Goal: Transaction & Acquisition: Purchase product/service

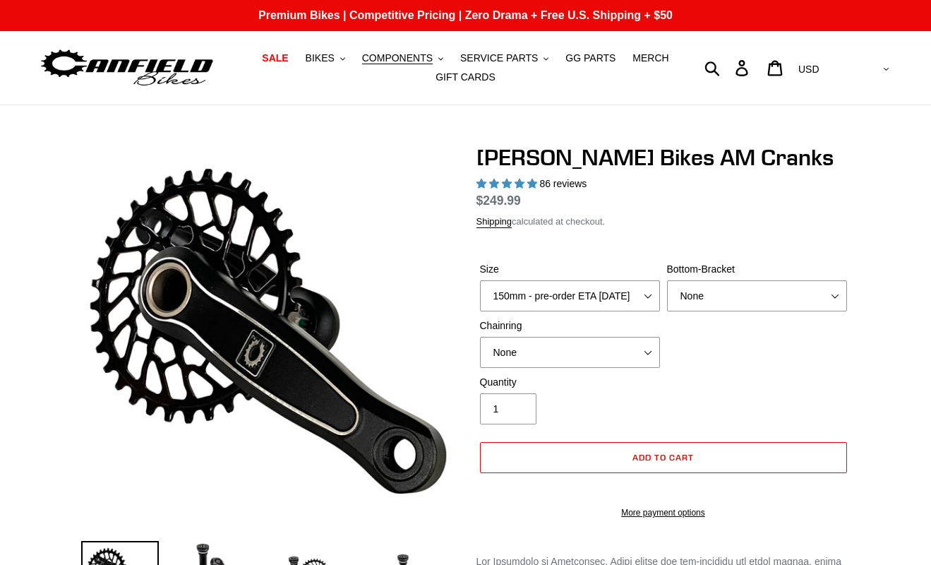
select select "highest-rating"
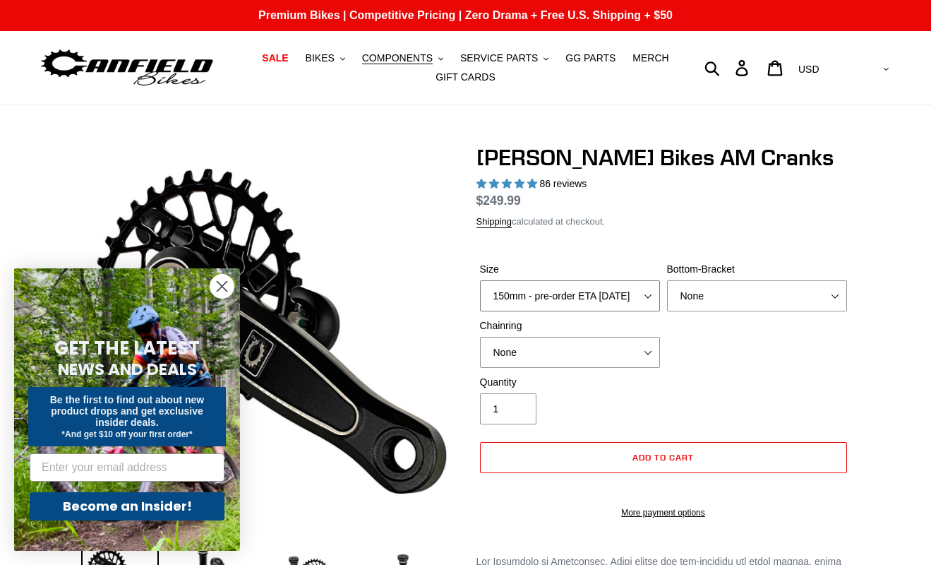
click at [640, 295] on select "150mm - pre-order ETA [DATE] 155mm - pre-order ETA [DATE] 160mm - pre-order ETA…" at bounding box center [570, 295] width 180 height 31
select select "160mm - pre-order ETA [DATE]"
click at [748, 285] on select "None BSA Threaded 68/73mm Press Fit PF92" at bounding box center [757, 295] width 180 height 31
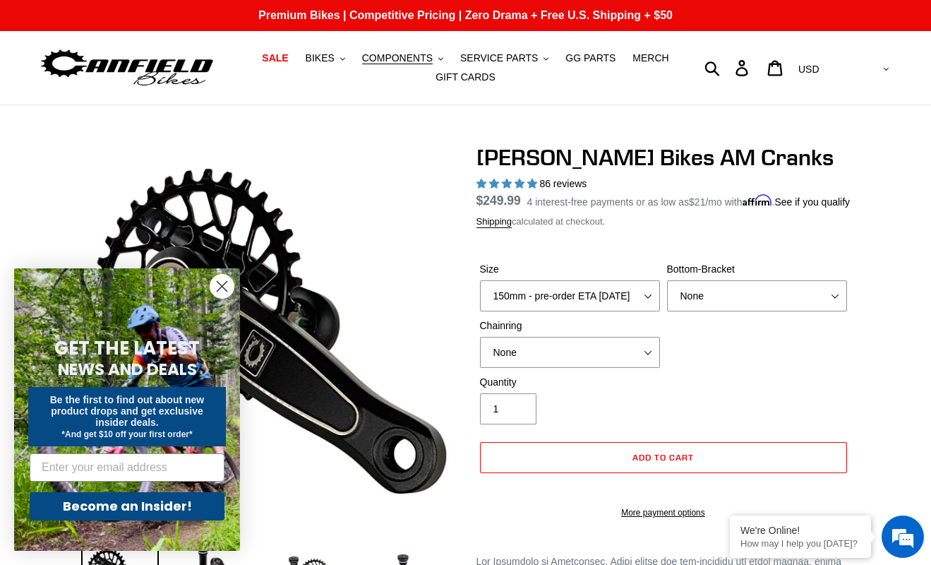
click at [220, 287] on icon "Close dialog" at bounding box center [222, 287] width 10 height 10
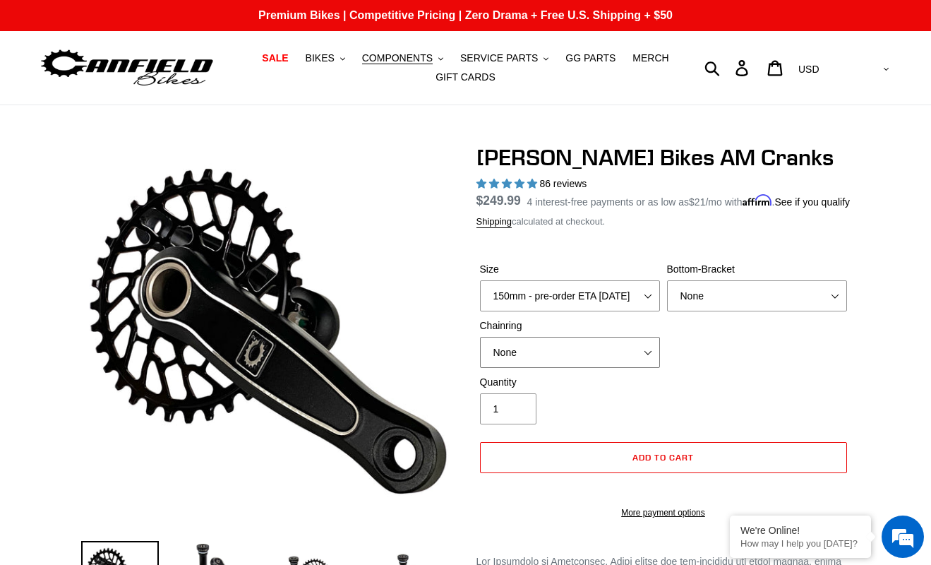
click at [635, 368] on select "None 30t Round (Boost 148) 30t Oval (Boost 148) 32t Round (Boost 148) 32t Oval …" at bounding box center [570, 352] width 180 height 31
select select "32t Oval (Boost 148)"
click at [757, 311] on select "None BSA Threaded 68/73mm Press Fit PF92" at bounding box center [757, 295] width 180 height 31
click at [774, 310] on select "None BSA Threaded 68/73mm Press Fit PF92" at bounding box center [757, 295] width 180 height 31
select select "BSA Threaded 68/73mm"
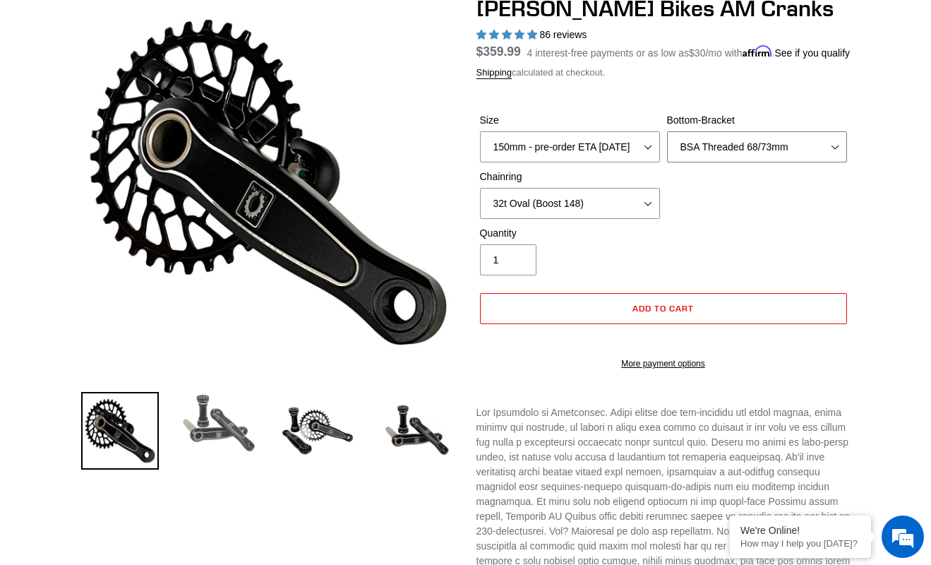
scroll to position [150, 0]
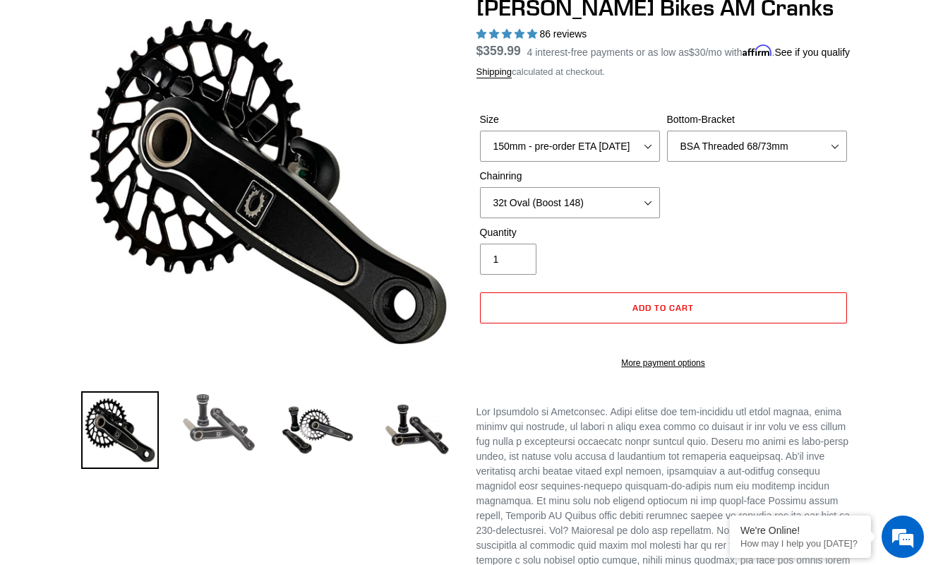
click at [227, 433] on img at bounding box center [219, 422] width 78 height 62
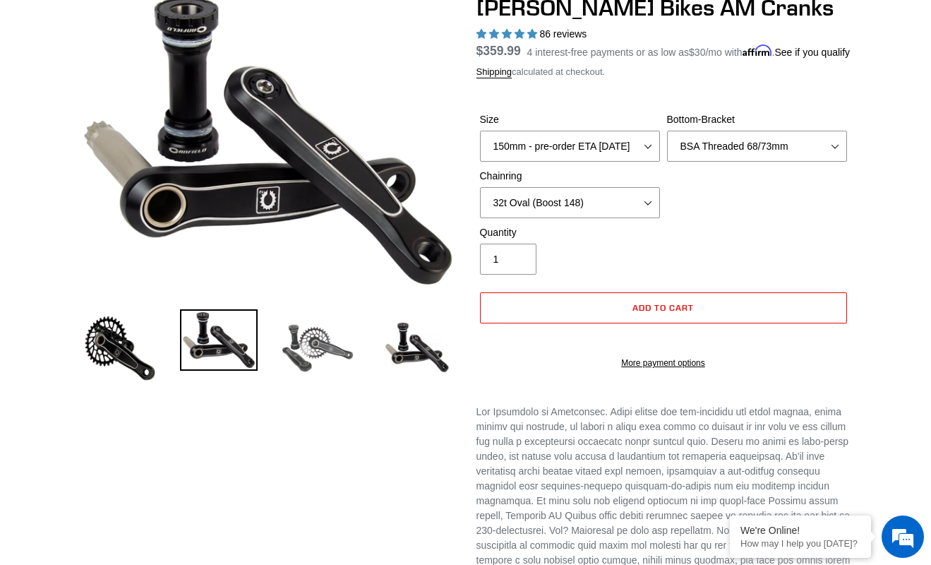
click at [313, 365] on img at bounding box center [318, 348] width 78 height 78
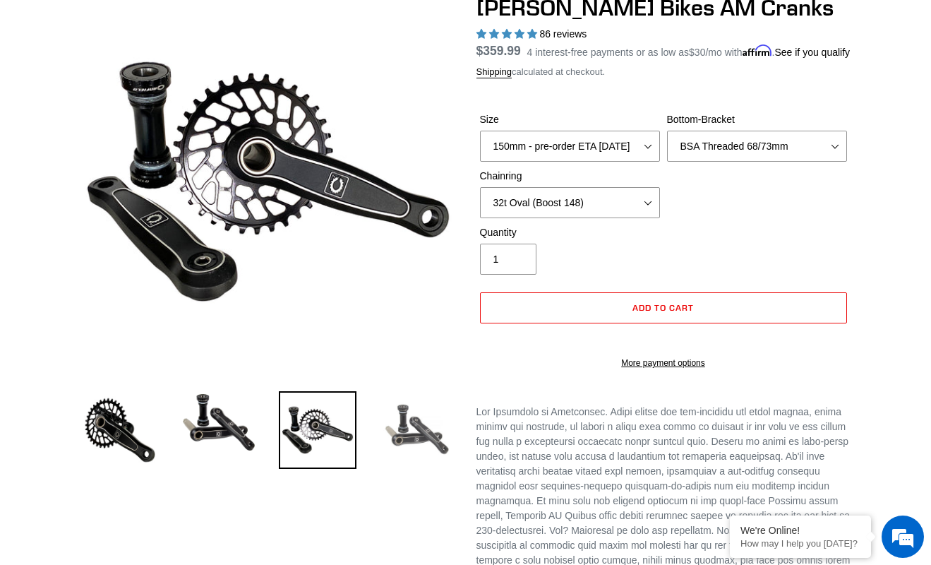
click at [409, 419] on img at bounding box center [417, 430] width 78 height 78
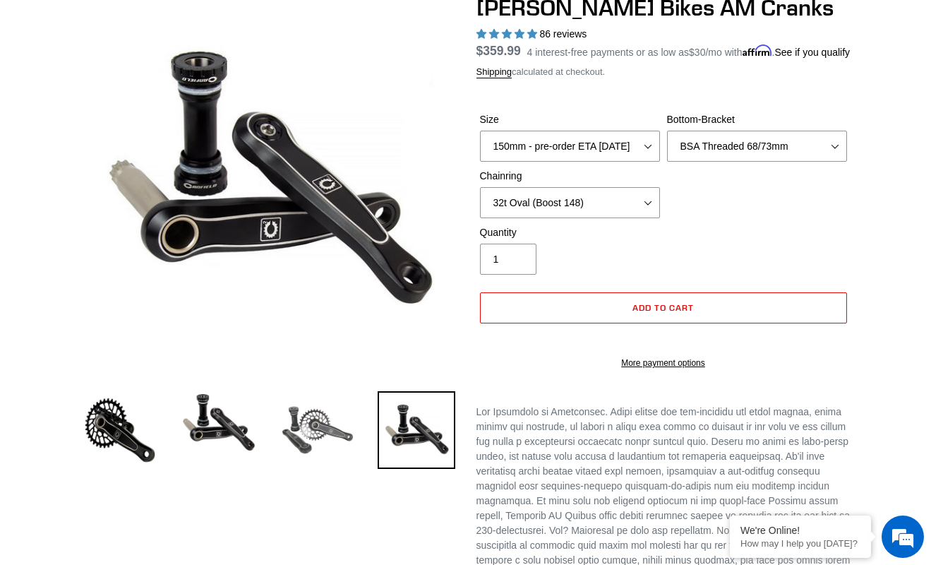
click at [341, 424] on img at bounding box center [318, 430] width 78 height 78
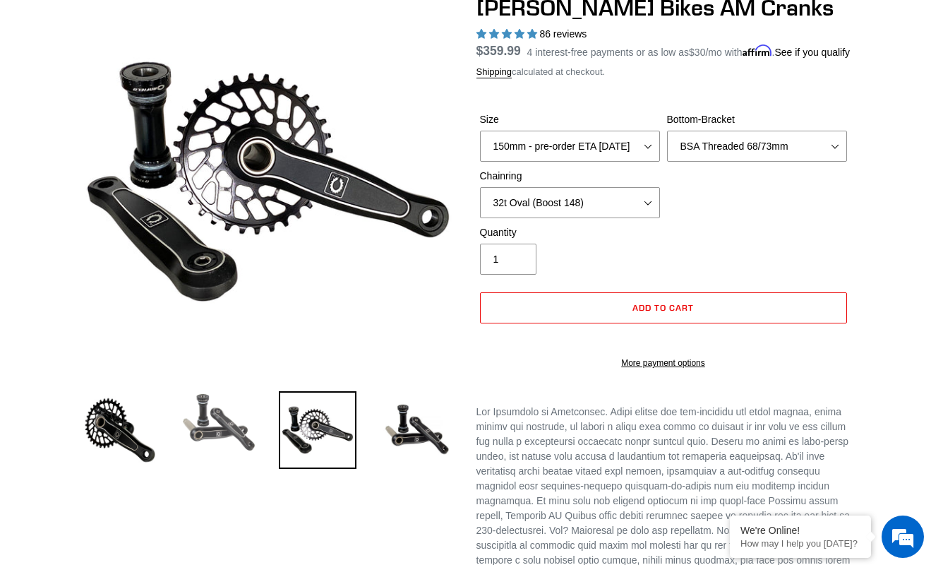
click at [227, 428] on img at bounding box center [219, 422] width 78 height 62
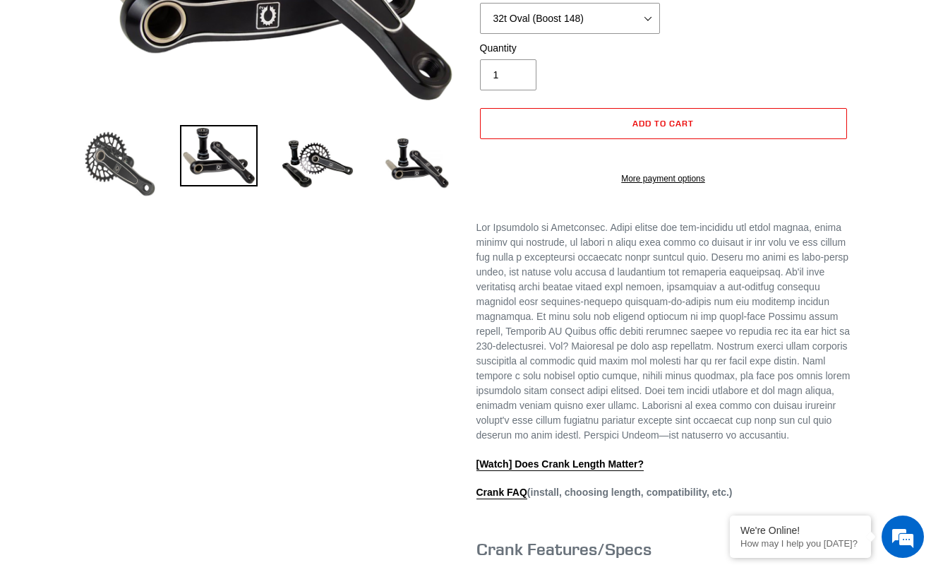
scroll to position [0, 0]
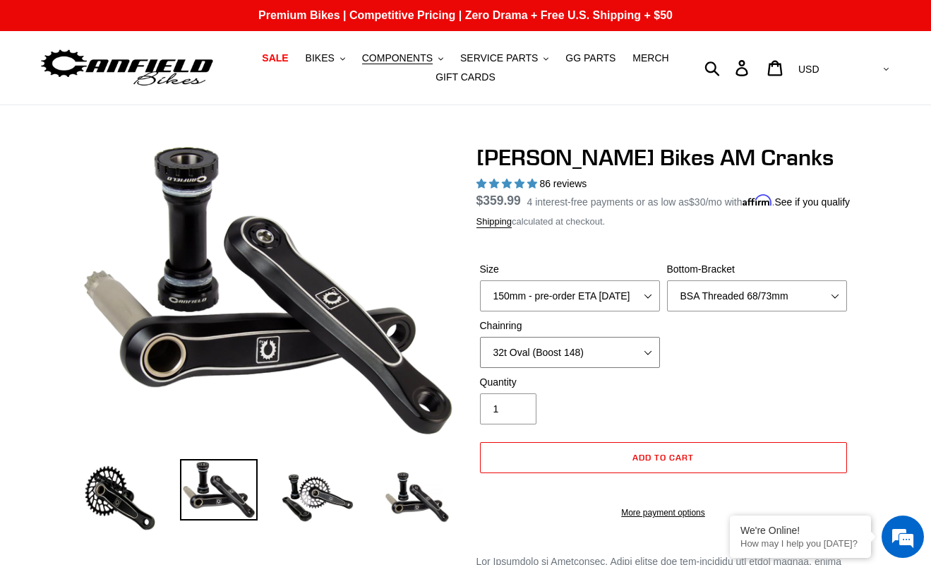
click at [642, 358] on select "None 30t Round (Boost 148) 30t Oval (Boost 148) 32t Round (Boost 148) 32t Oval …" at bounding box center [570, 352] width 180 height 31
click at [629, 368] on select "None 30t Round (Boost 148) 30t Oval (Boost 148) 32t Round (Boost 148) 32t Oval …" at bounding box center [570, 352] width 180 height 31
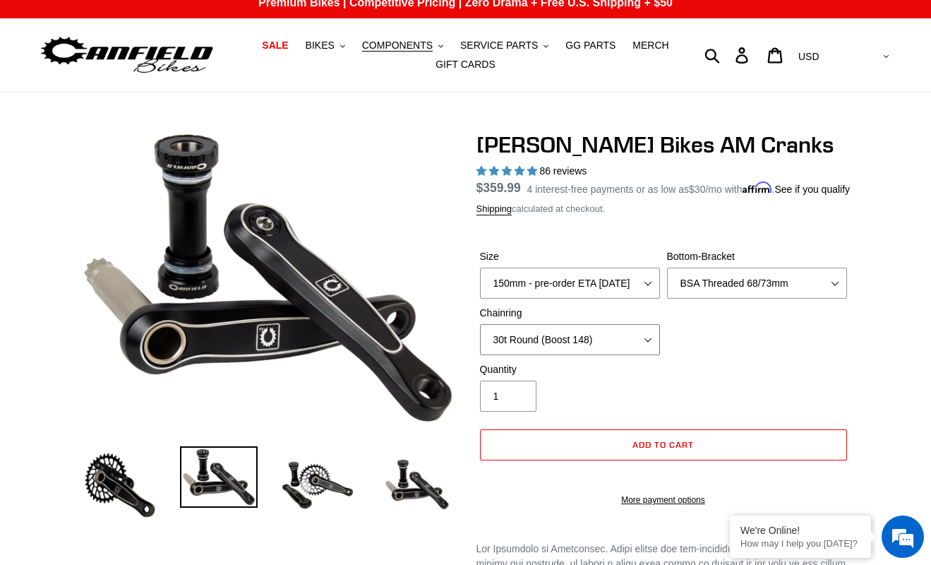
scroll to position [12, 0]
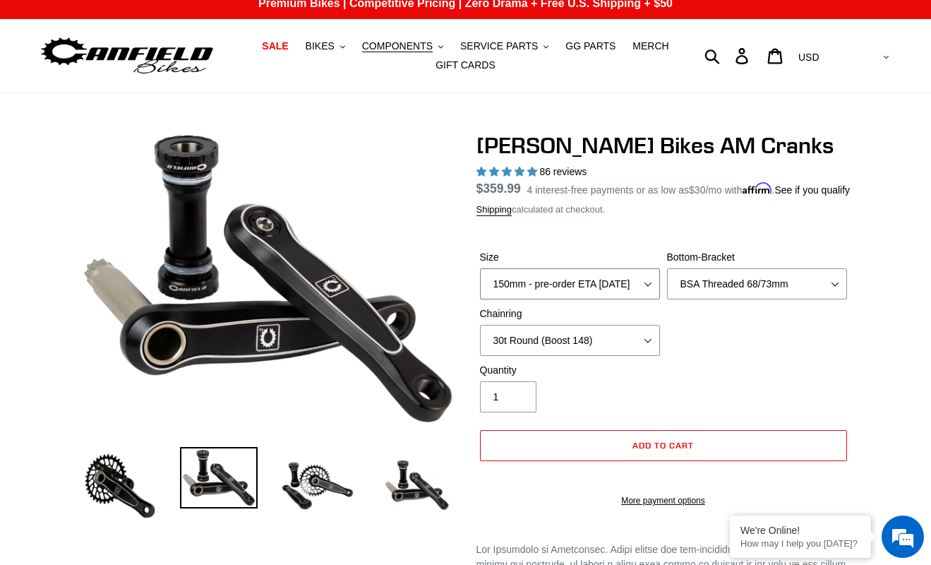
click at [649, 298] on select "150mm - pre-order ETA [DATE] 155mm - pre-order ETA [DATE] 160mm - pre-order ETA…" at bounding box center [570, 283] width 180 height 31
click at [642, 353] on select "None 30t Round (Boost 148) 30t Oval (Boost 148) 32t Round (Boost 148) 32t Oval …" at bounding box center [570, 340] width 180 height 31
select select "None"
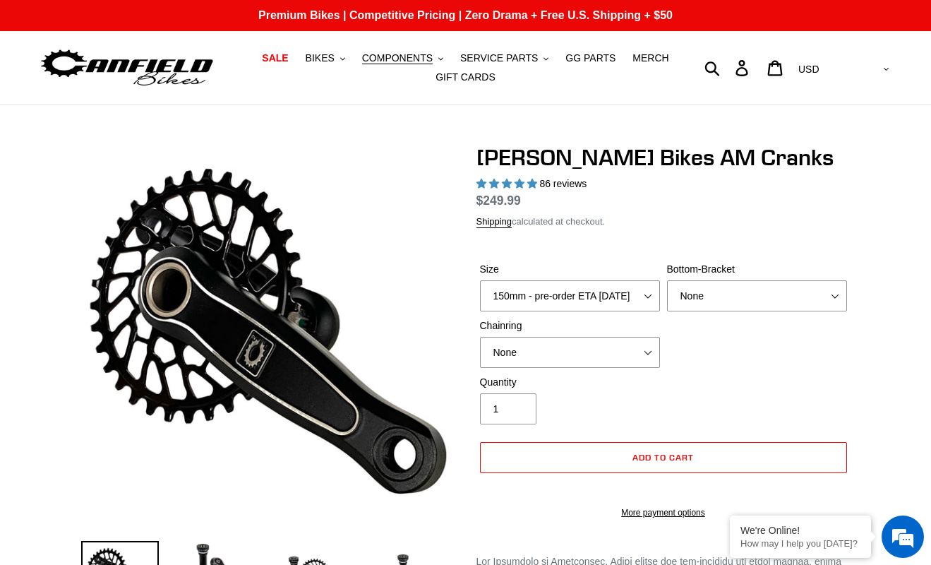
select select "highest-rating"
click at [649, 298] on select "150mm - pre-order ETA [DATE] 155mm - pre-order ETA [DATE] 160mm - pre-order ETA…" at bounding box center [570, 295] width 180 height 31
select select "160mm - pre-order ETA [DATE]"
click at [699, 308] on select "None BSA Threaded 68/73mm Press Fit PF92" at bounding box center [757, 295] width 180 height 31
select select "BSA Threaded 68/73mm"
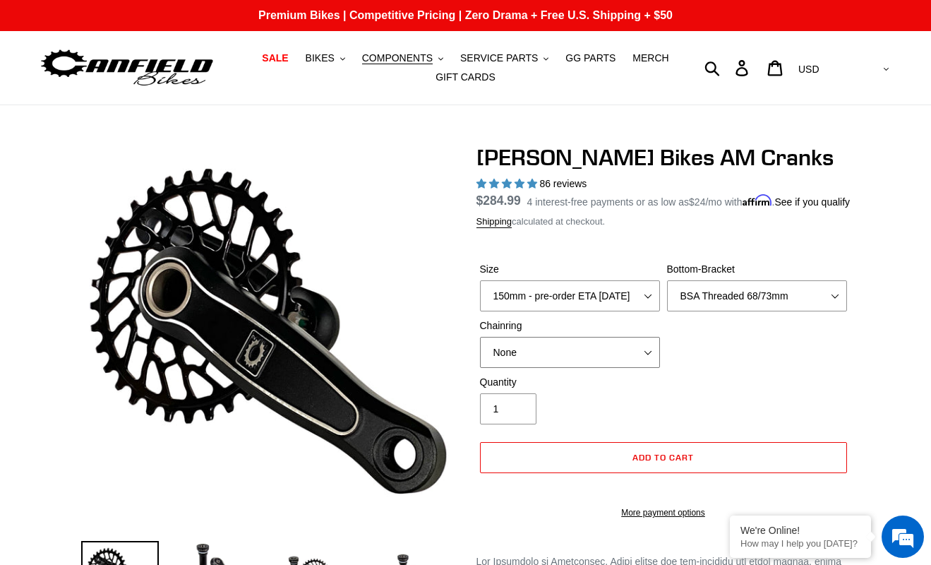
click at [642, 357] on select "None 30t Round (Boost 148) 30t Oval (Boost 148) 32t Round (Boost 148) 32t Oval …" at bounding box center [570, 352] width 180 height 31
click at [622, 368] on select "None 30t Round (Boost 148) 30t Oval (Boost 148) 32t Round (Boost 148) 32t Oval …" at bounding box center [570, 352] width 180 height 31
select select "None"
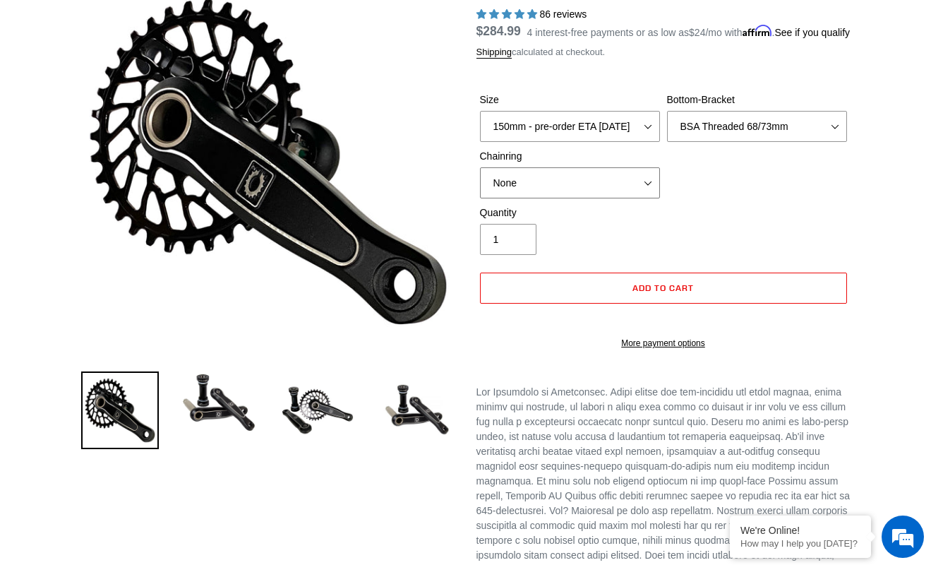
scroll to position [295, 0]
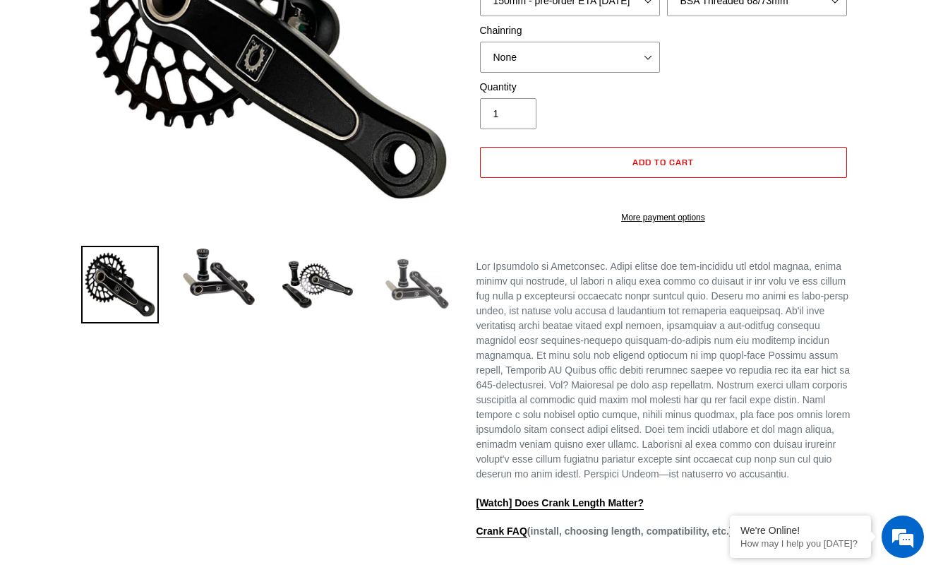
click at [426, 285] on img at bounding box center [417, 285] width 78 height 78
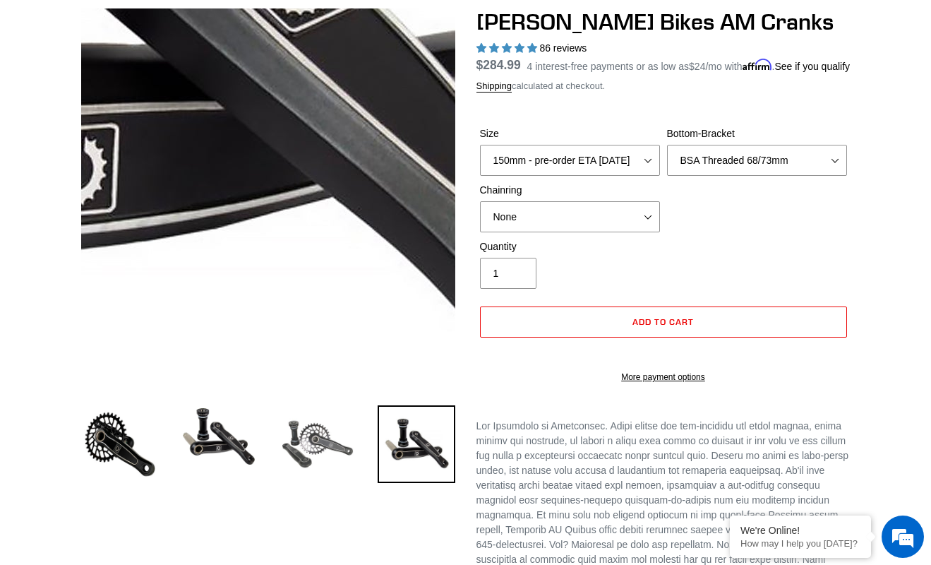
scroll to position [127, 0]
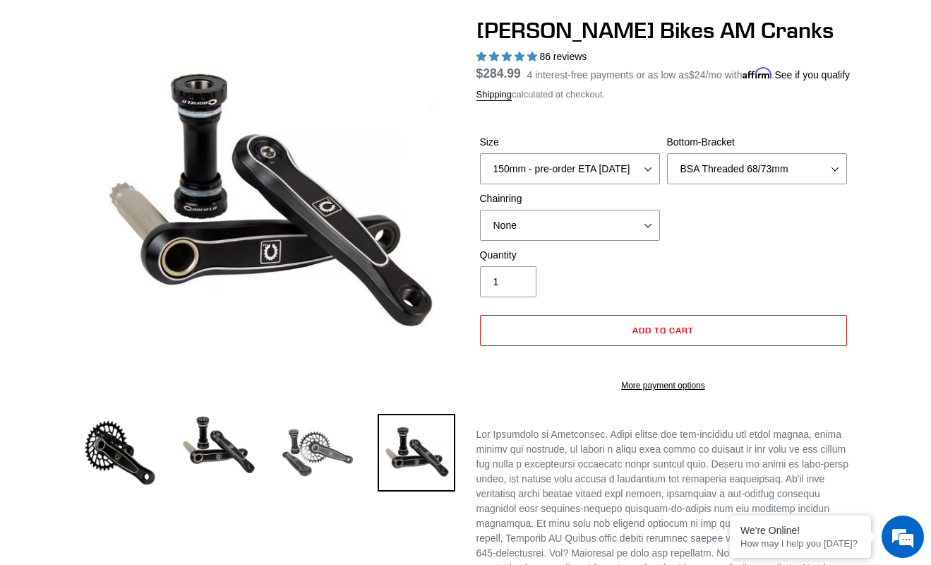
click at [309, 464] on img at bounding box center [318, 453] width 78 height 78
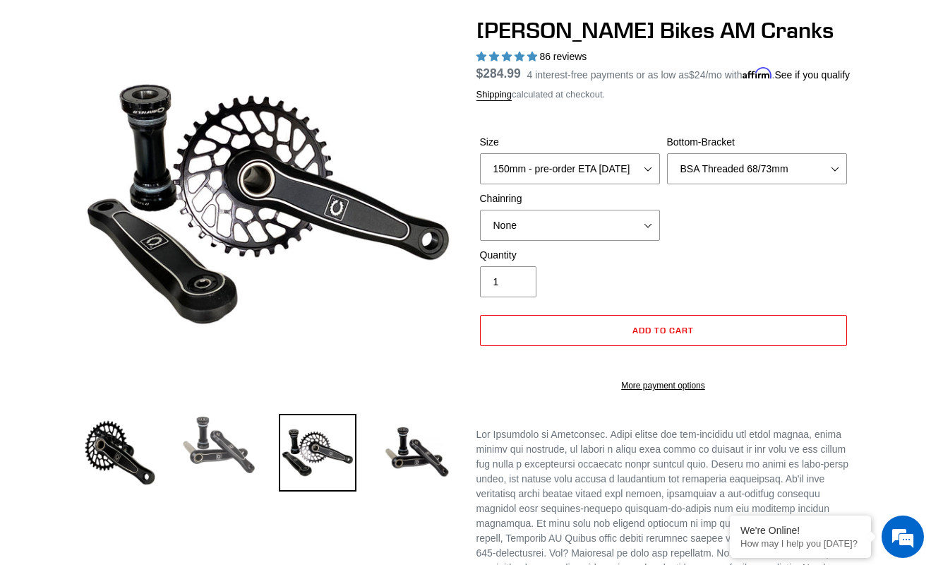
click at [243, 452] on img at bounding box center [219, 445] width 78 height 62
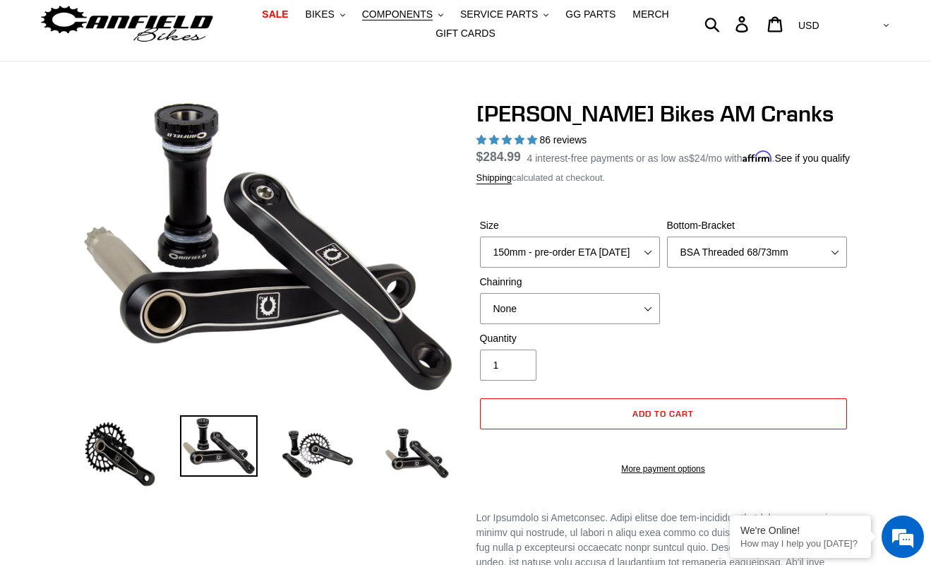
scroll to position [18, 0]
